Goal: Task Accomplishment & Management: Manage account settings

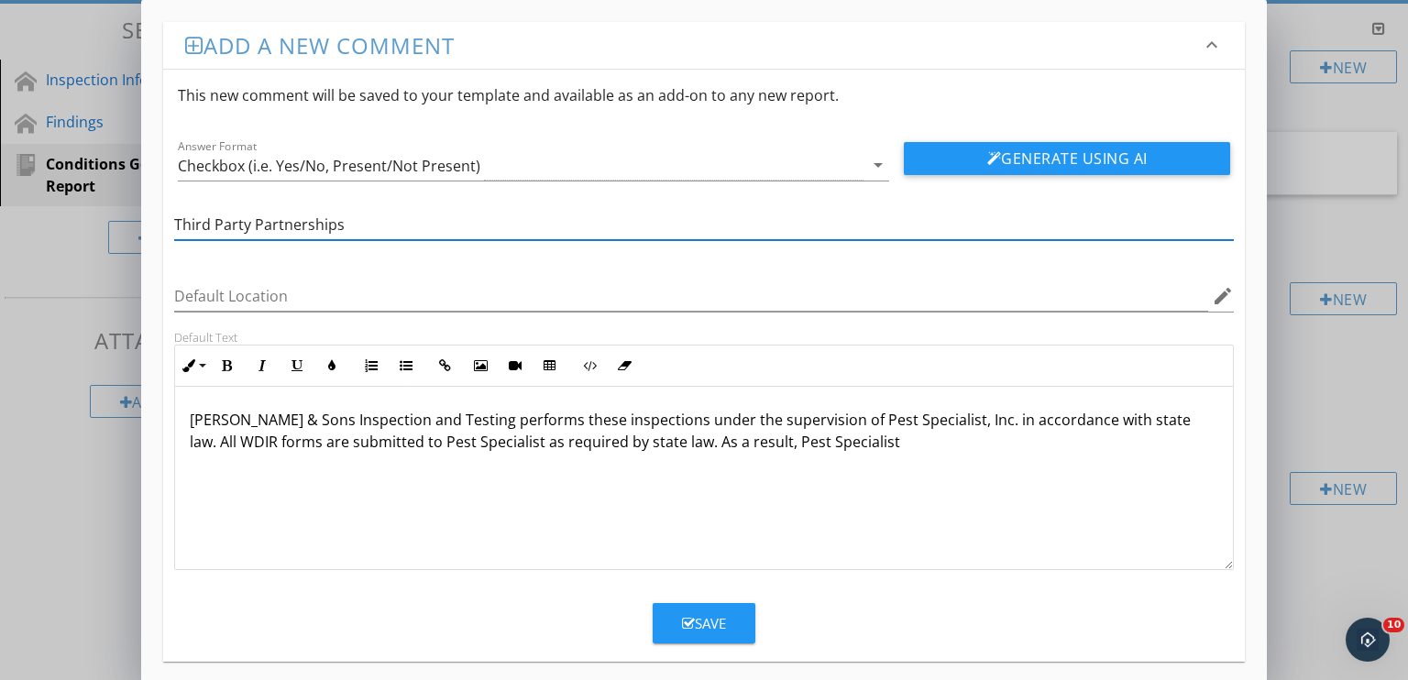
click at [396, 226] on input "Third Party Partnerships" at bounding box center [704, 225] width 1060 height 30
type input "Third Party Partnership"
click at [807, 441] on p "[PERSON_NAME] & Sons Inspection and Testing performs these inspections under th…" at bounding box center [704, 431] width 1029 height 44
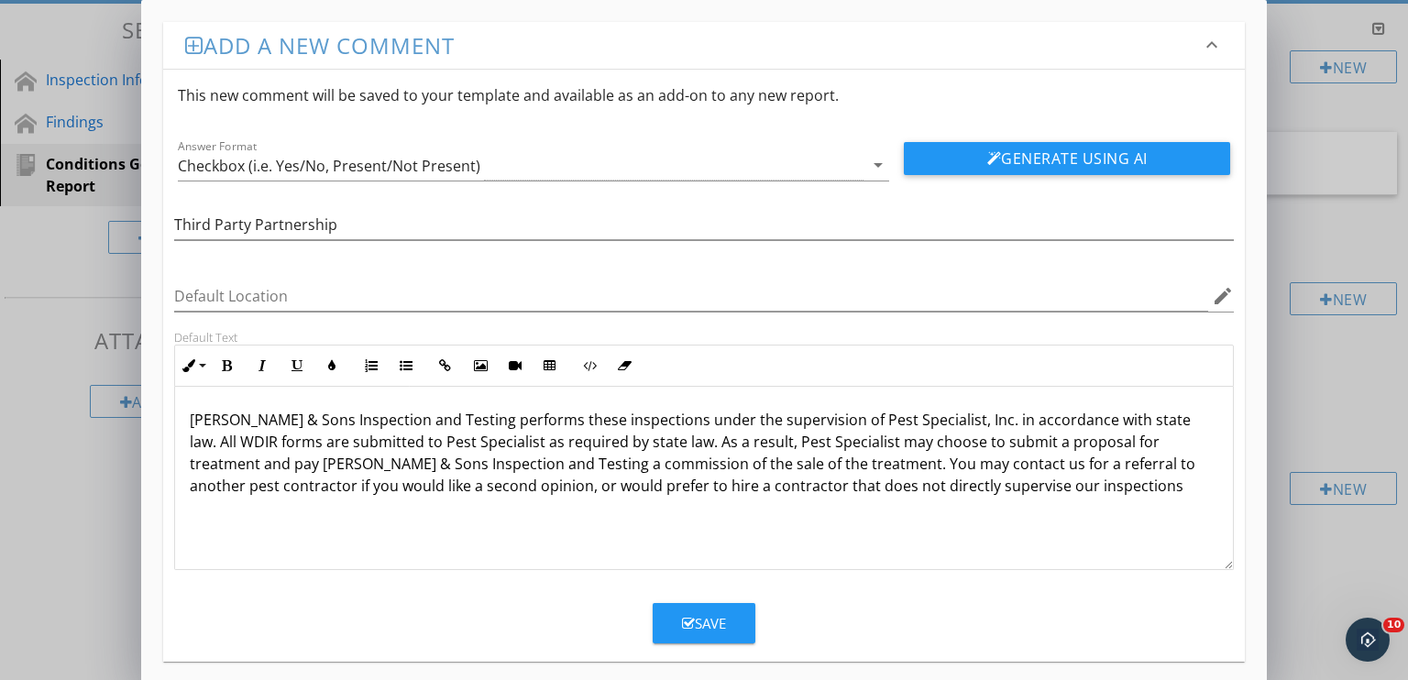
click at [385, 484] on p "[PERSON_NAME] & Sons Inspection and Testing performs these inspections under th…" at bounding box center [704, 453] width 1029 height 88
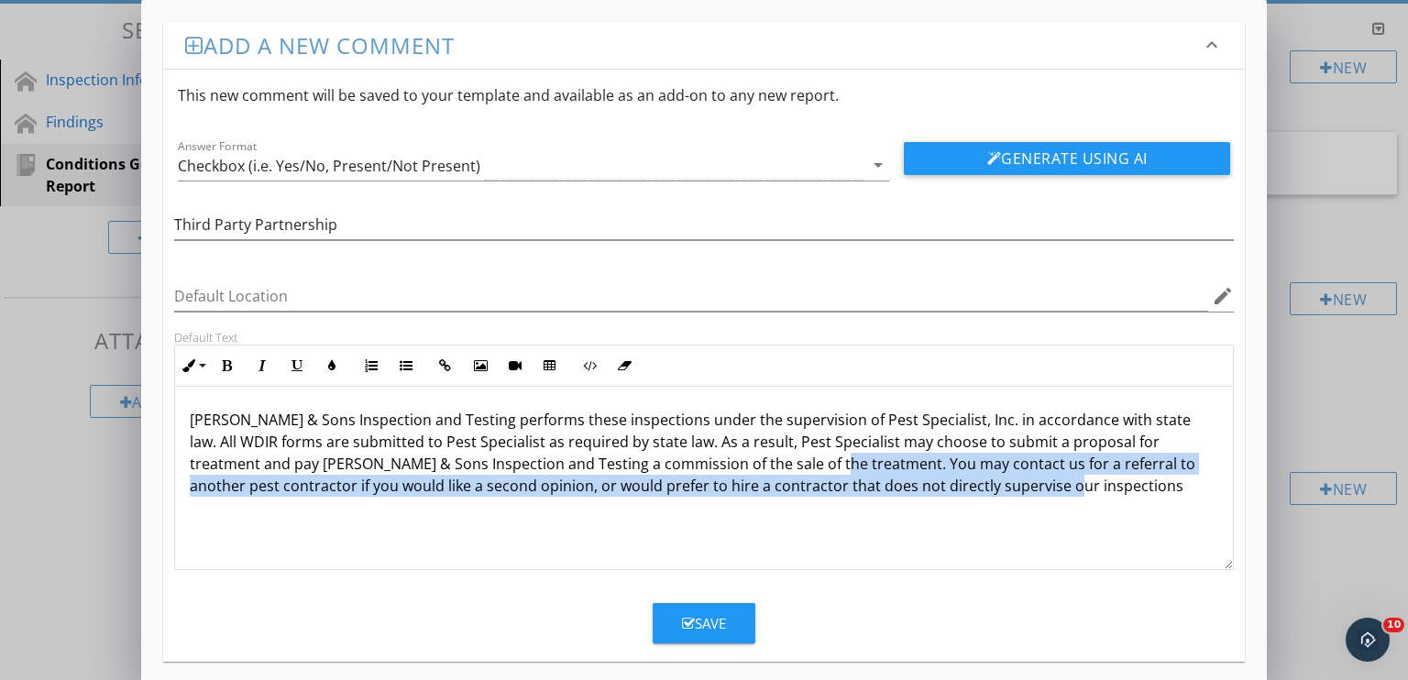
drag, startPoint x: 1008, startPoint y: 494, endPoint x: 873, endPoint y: 500, distance: 135.8
click at [746, 465] on p "[PERSON_NAME] & Sons Inspection and Testing performs these inspections under th…" at bounding box center [704, 453] width 1029 height 88
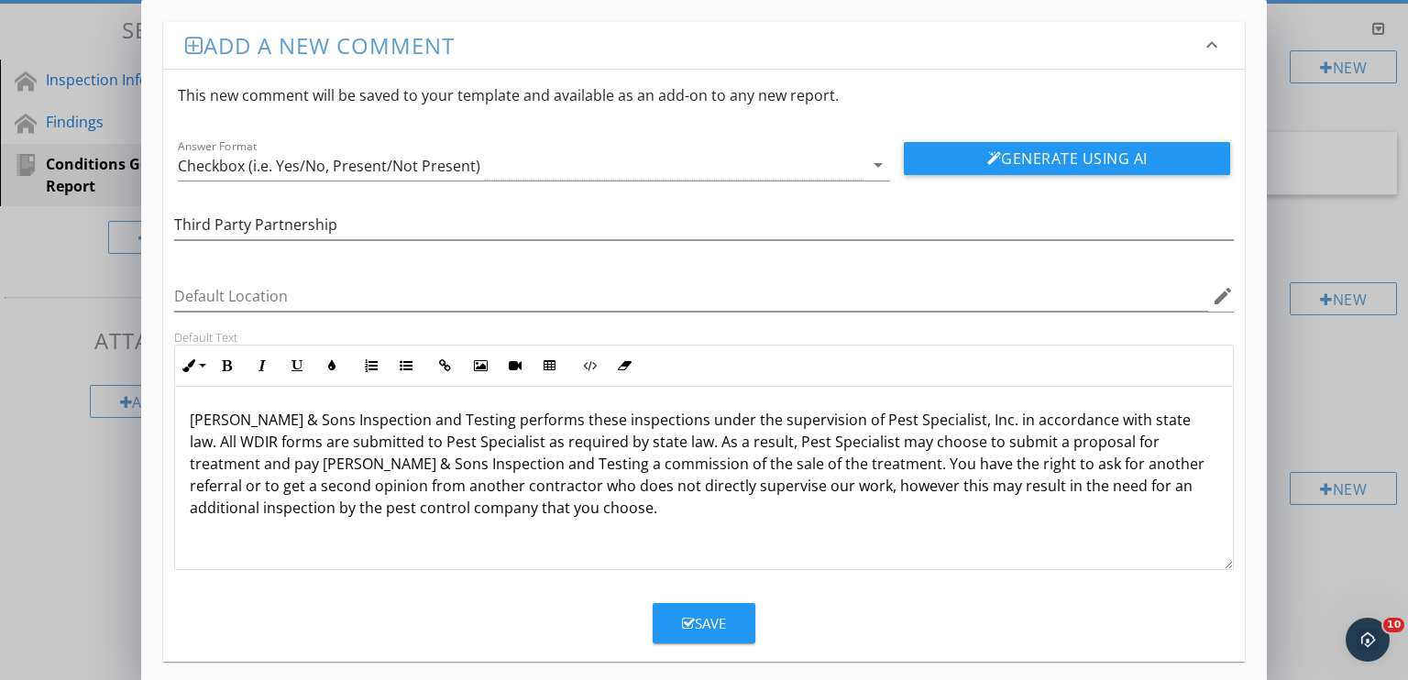
click at [824, 483] on p "[PERSON_NAME] & Sons Inspection and Testing performs these inspections under th…" at bounding box center [704, 464] width 1029 height 110
click at [842, 505] on p "[PERSON_NAME] & Sons Inspection and Testing performs these inspections under th…" at bounding box center [704, 464] width 1029 height 110
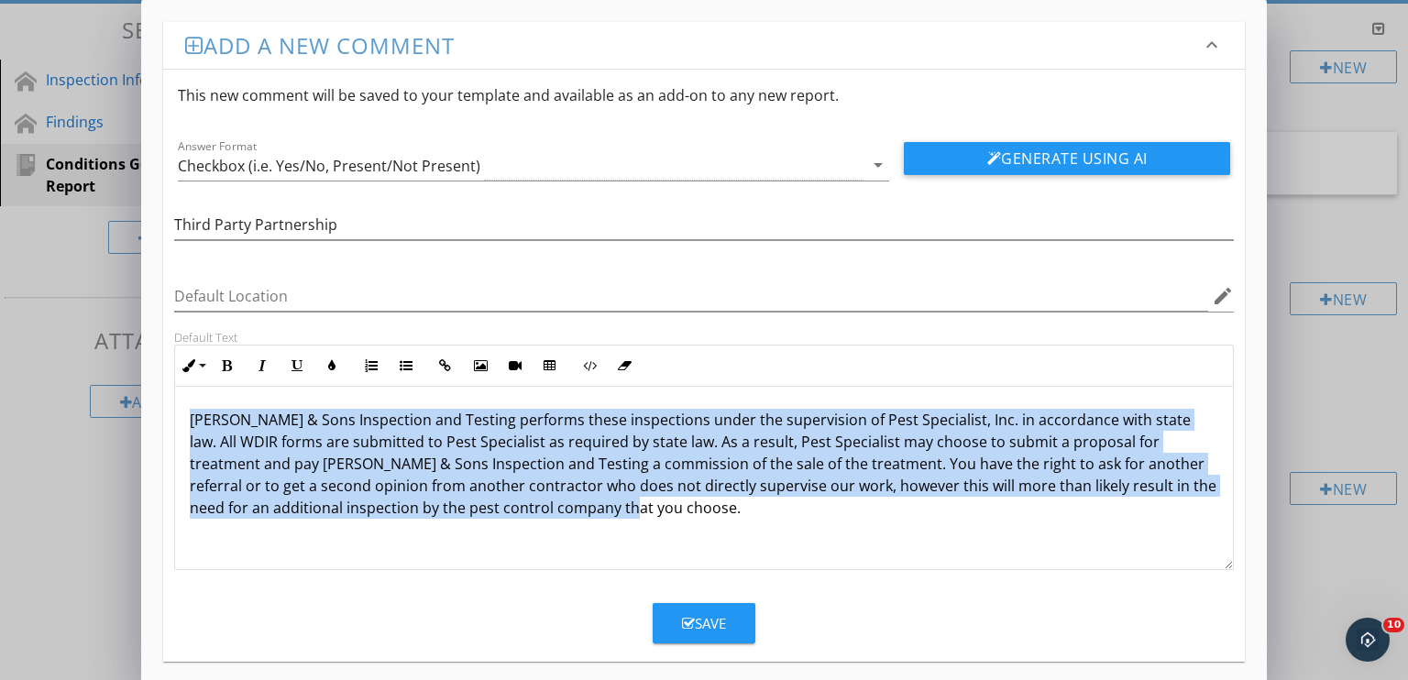
drag, startPoint x: 643, startPoint y: 511, endPoint x: 172, endPoint y: 385, distance: 487.6
click at [172, 385] on div "Default Text Inline Style XLarge Large Normal Small Light Small/Light Bold Ital…" at bounding box center [704, 450] width 1082 height 240
click at [264, 359] on icon "button" at bounding box center [262, 365] width 13 height 13
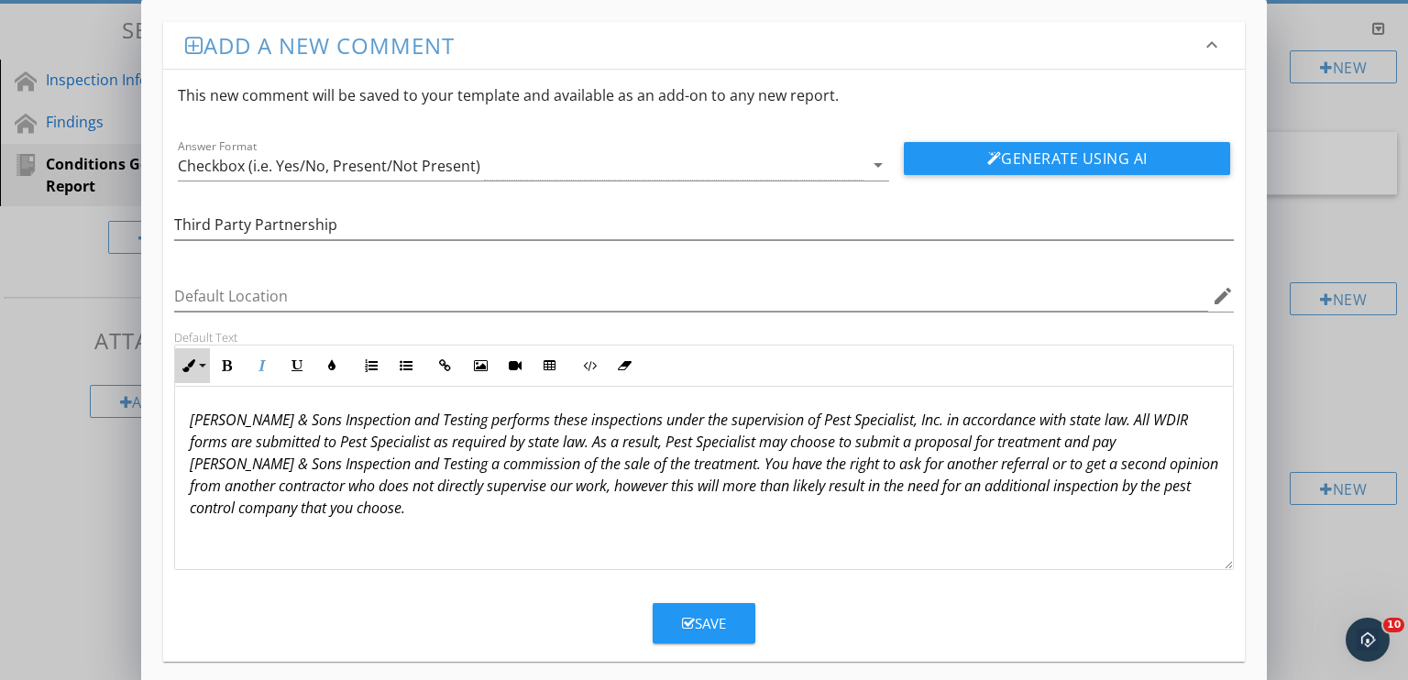
click at [204, 358] on button "Inline Style" at bounding box center [192, 365] width 35 height 35
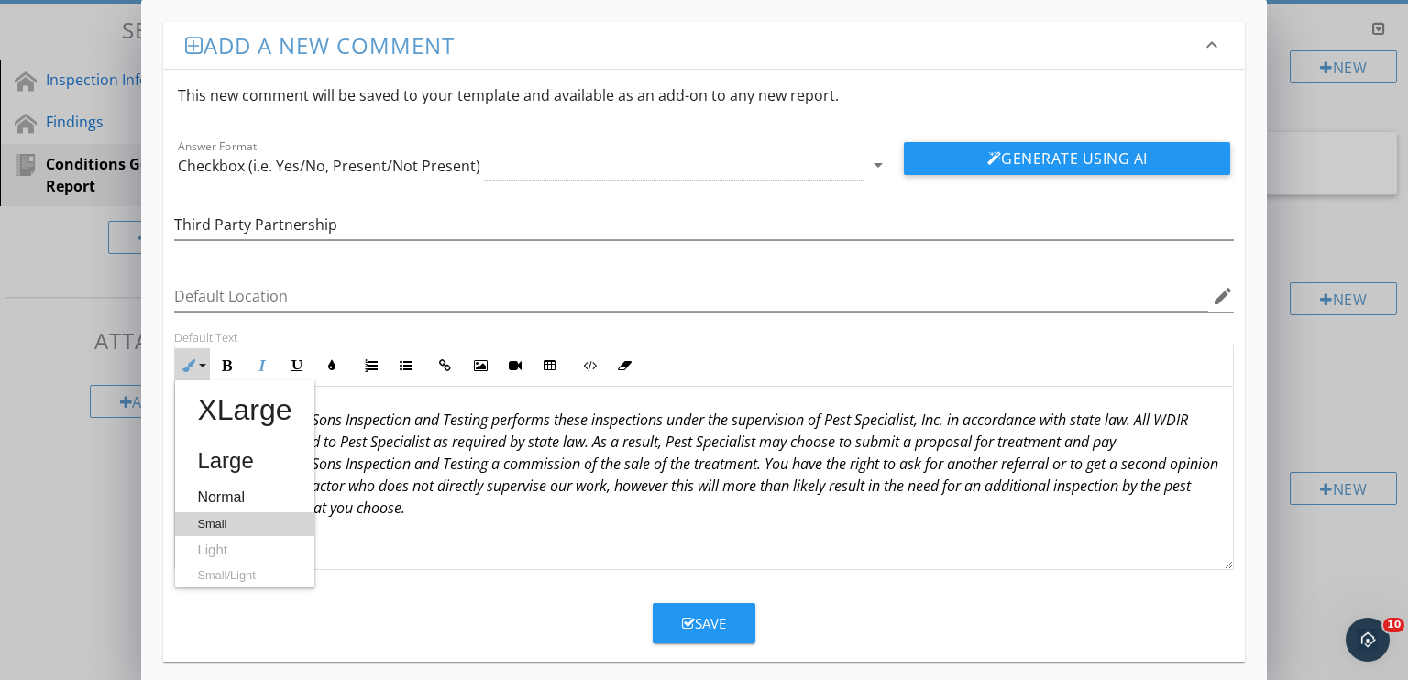
click at [213, 513] on link "Small" at bounding box center [244, 524] width 138 height 24
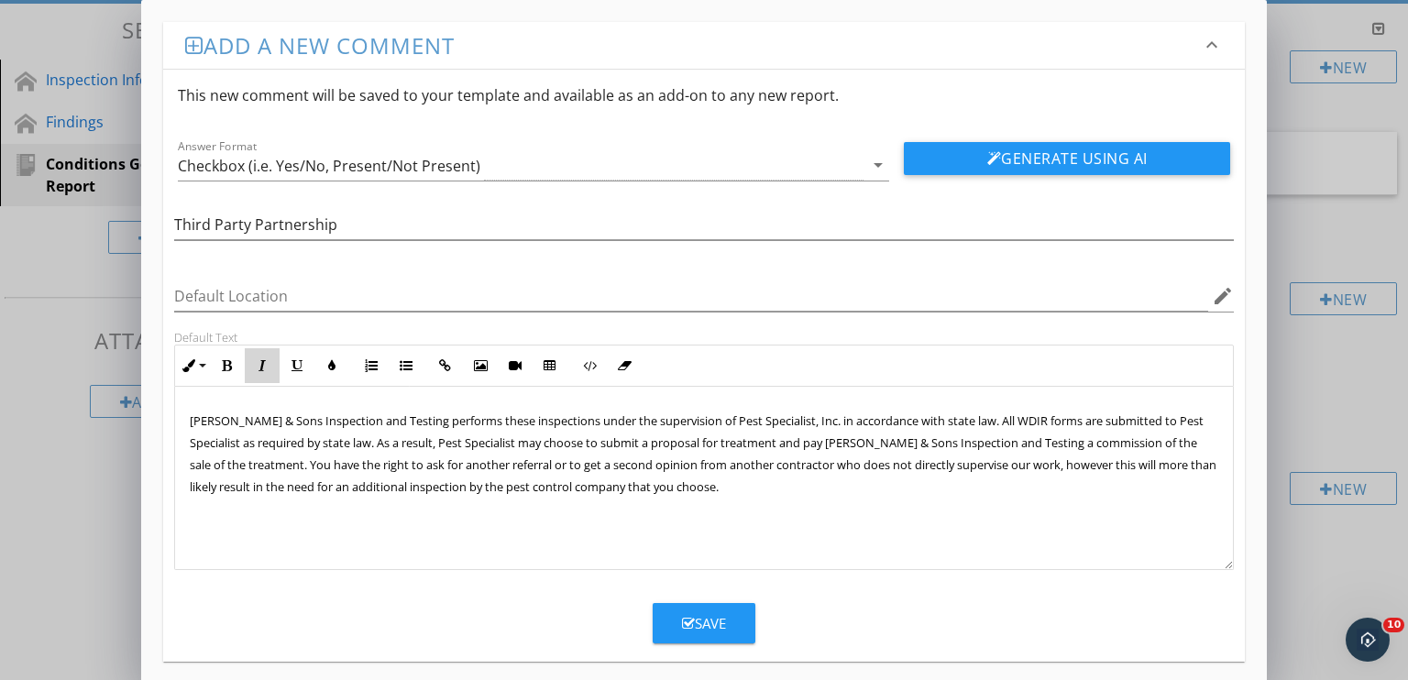
click at [260, 364] on icon "button" at bounding box center [262, 365] width 13 height 13
click at [646, 503] on div "[PERSON_NAME] & Sons Inspection and Testing performs these inspections under th…" at bounding box center [704, 478] width 1059 height 183
click at [684, 447] on span "[PERSON_NAME] & Sons Inspection and Testing performs these inspections under th…" at bounding box center [701, 453] width 1022 height 82
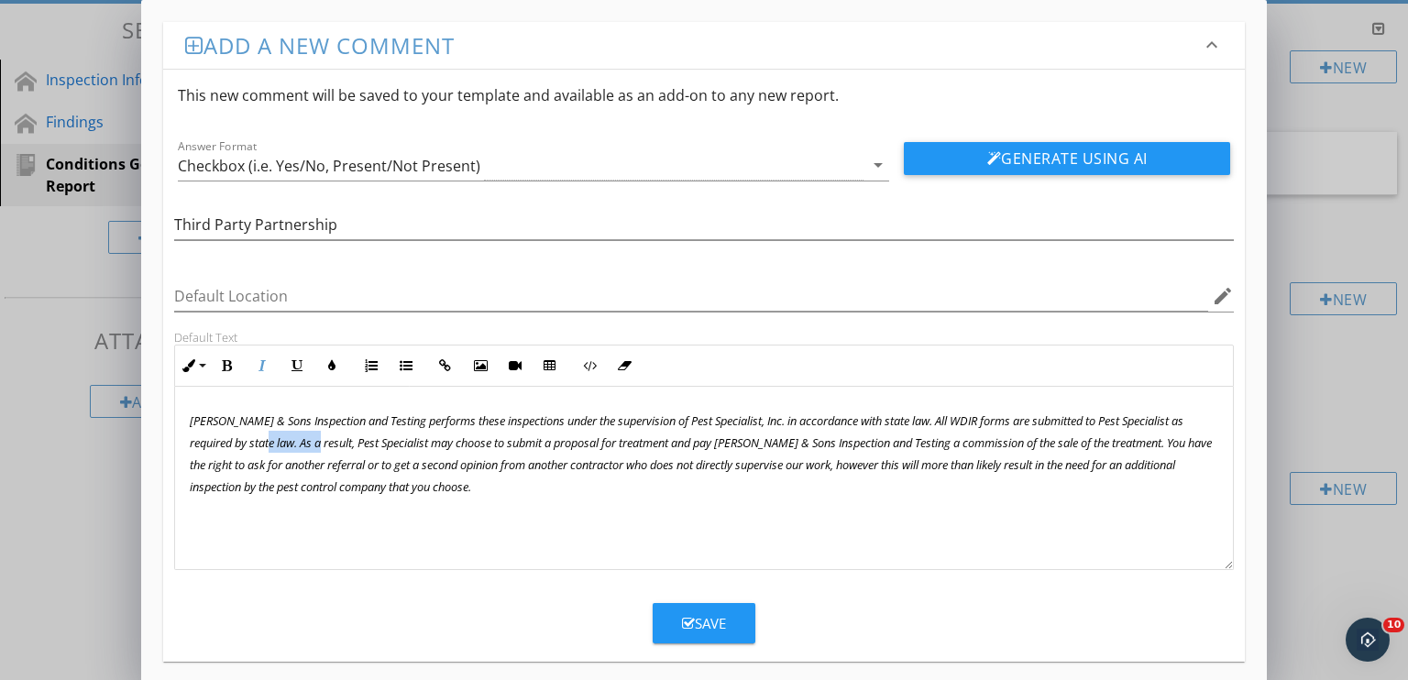
drag, startPoint x: 356, startPoint y: 443, endPoint x: 302, endPoint y: 443, distance: 53.2
click at [302, 443] on span "[PERSON_NAME] & Sons Inspection and Testing performs these inspections under th…" at bounding box center [701, 453] width 1022 height 82
click at [604, 484] on p "[PERSON_NAME] & Sons Inspection and Testing performs these inspections under th…" at bounding box center [704, 453] width 1029 height 88
click at [704, 627] on div "Save" at bounding box center [704, 623] width 44 height 21
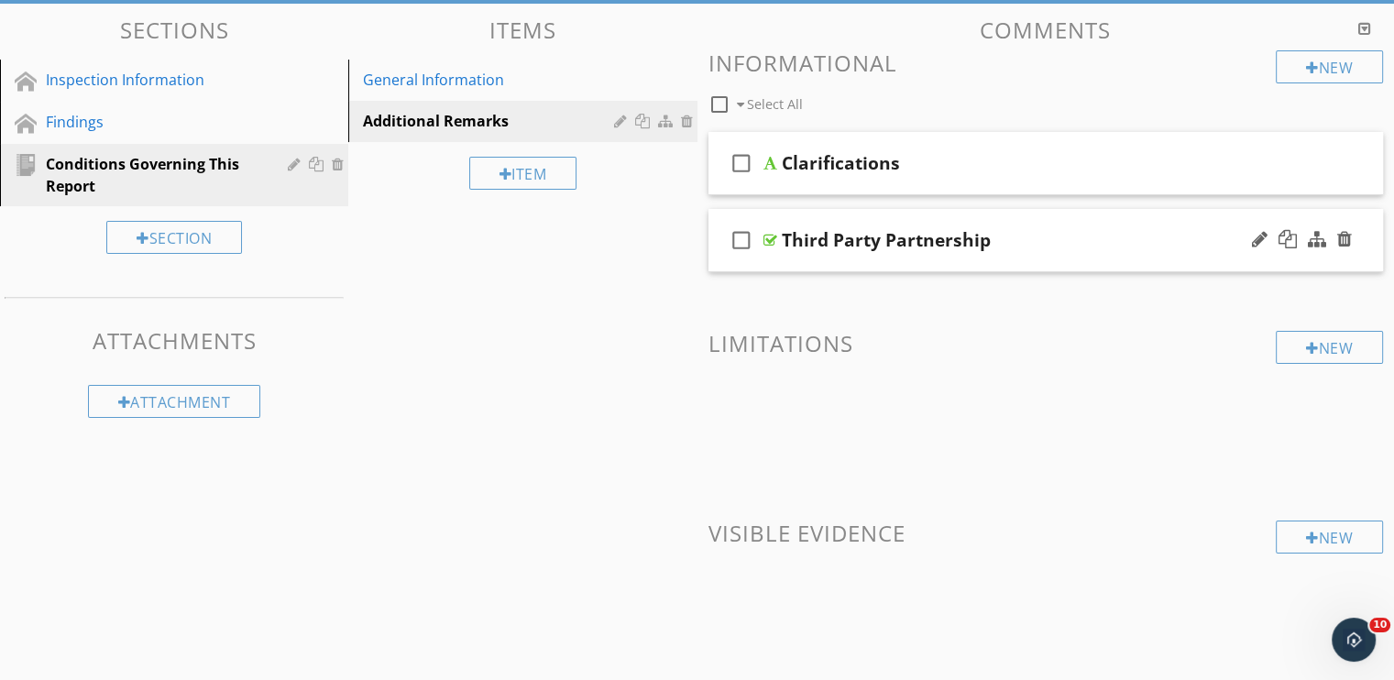
click at [1049, 248] on div "Third Party Partnership" at bounding box center [1021, 240] width 478 height 22
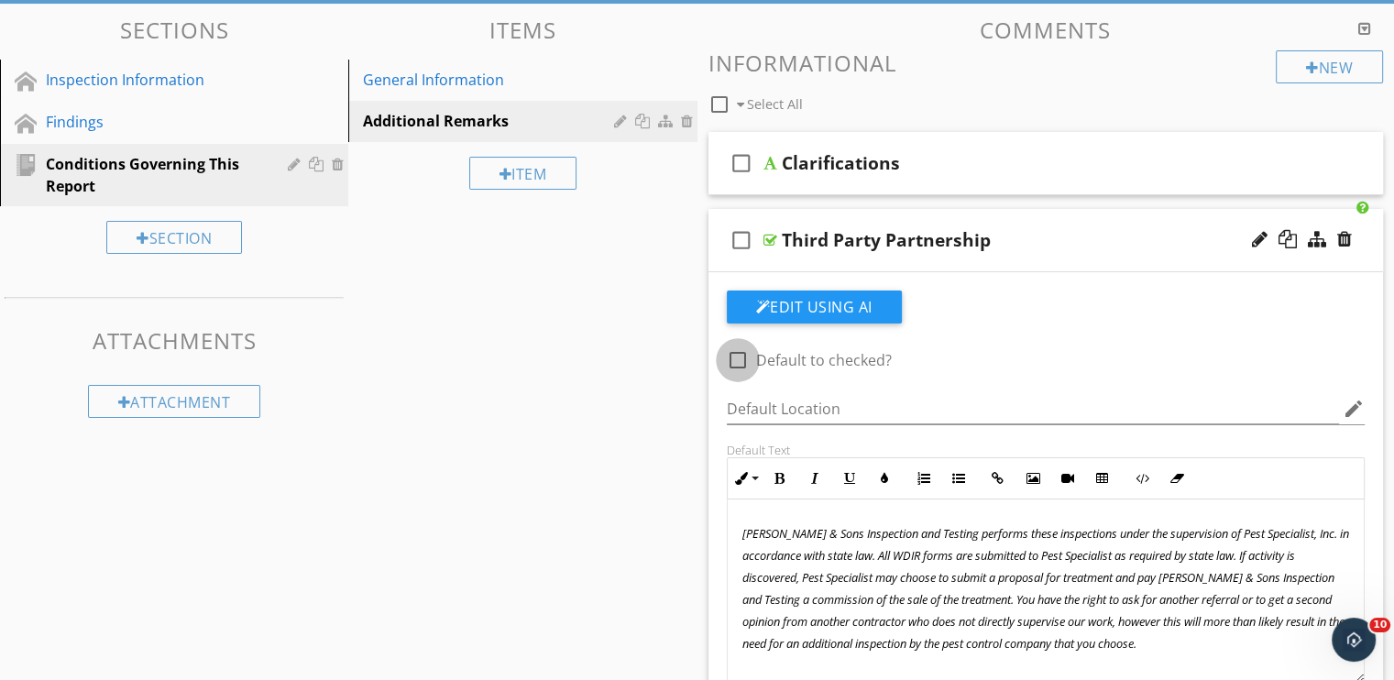
click at [730, 363] on div at bounding box center [737, 360] width 31 height 31
checkbox input "true"
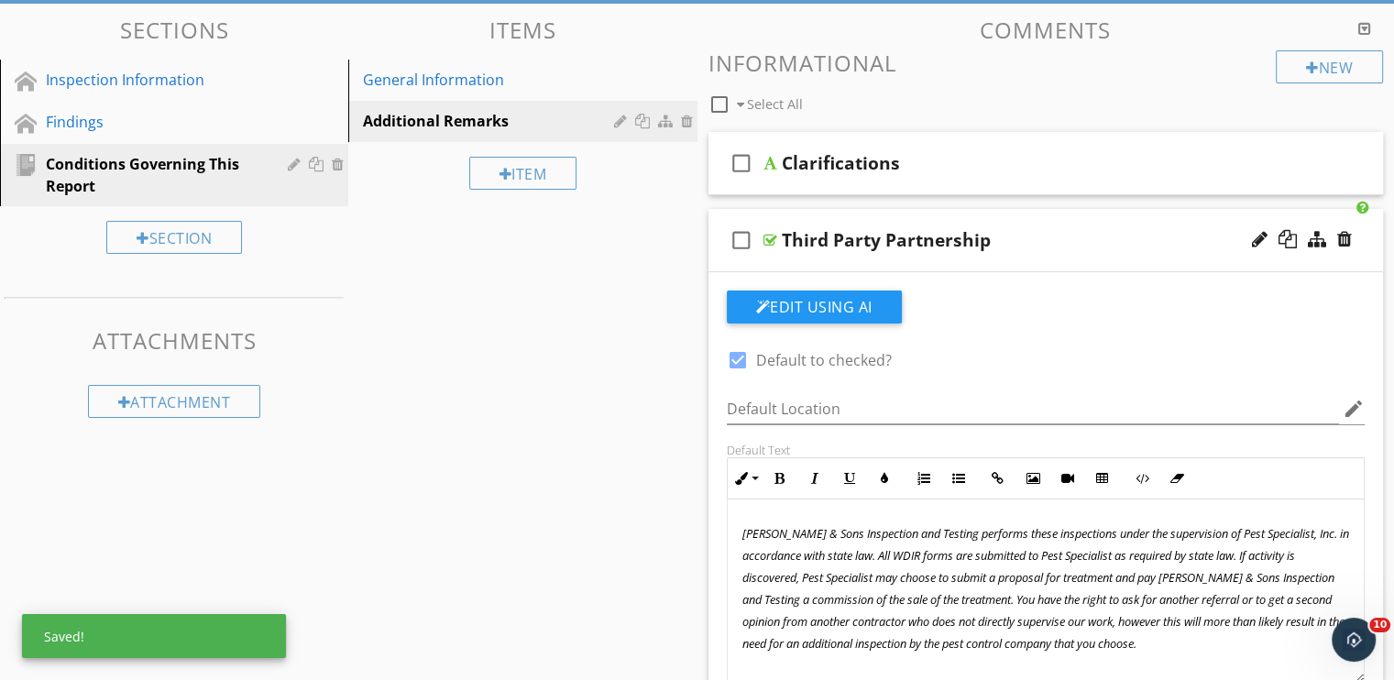
click at [1053, 244] on div "Third Party Partnership" at bounding box center [1021, 240] width 478 height 22
